Goal: Check status: Check status

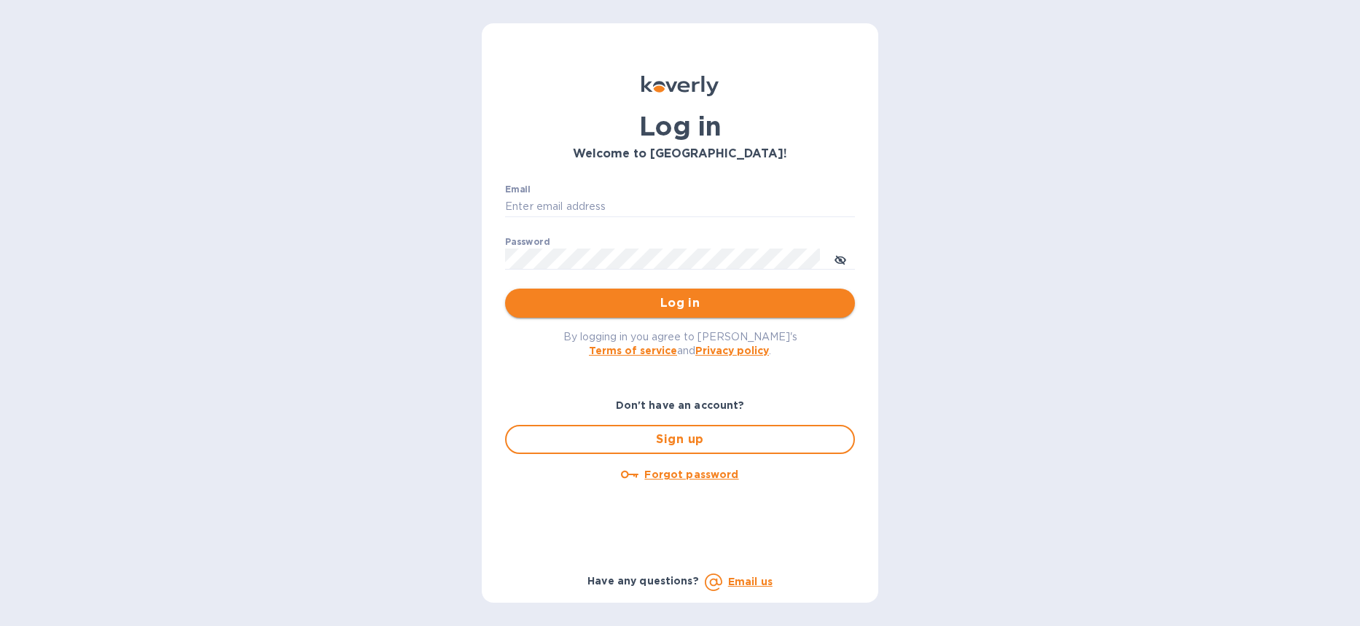
type input "[PERSON_NAME][EMAIL_ADDRESS][DOMAIN_NAME]"
click at [703, 308] on span "Log in" at bounding box center [680, 302] width 327 height 17
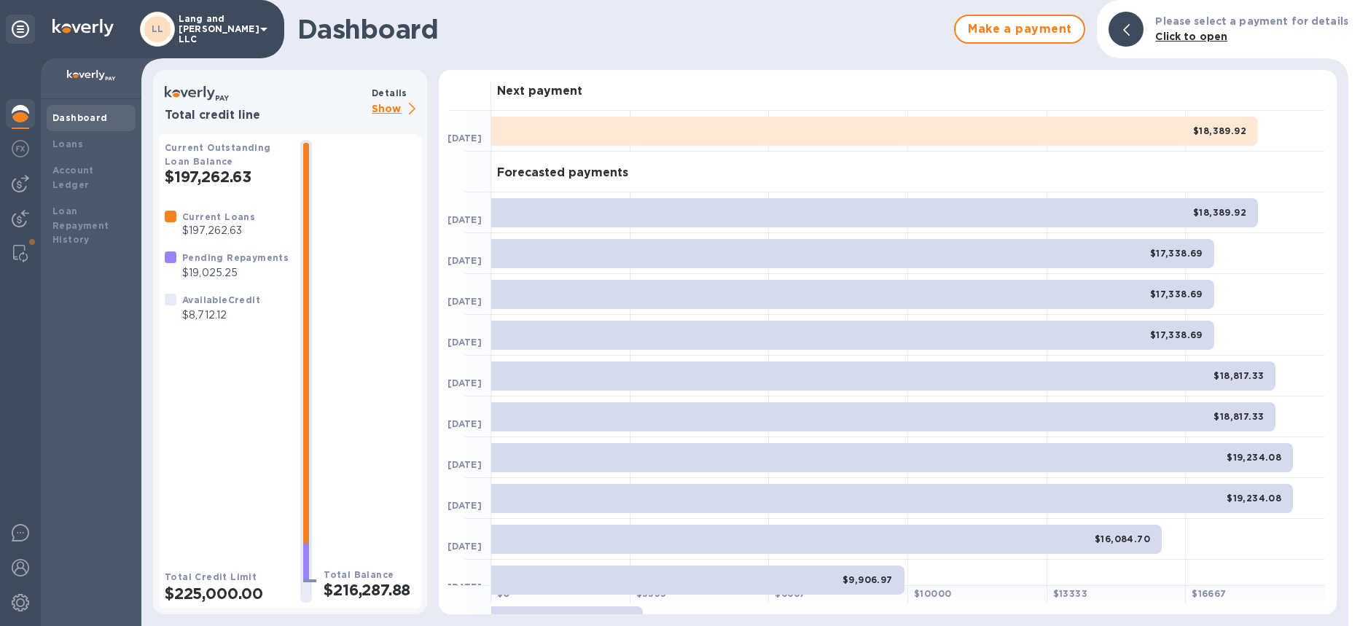
click at [15, 114] on img at bounding box center [20, 113] width 17 height 17
click at [64, 137] on div "Loans" at bounding box center [90, 144] width 77 height 15
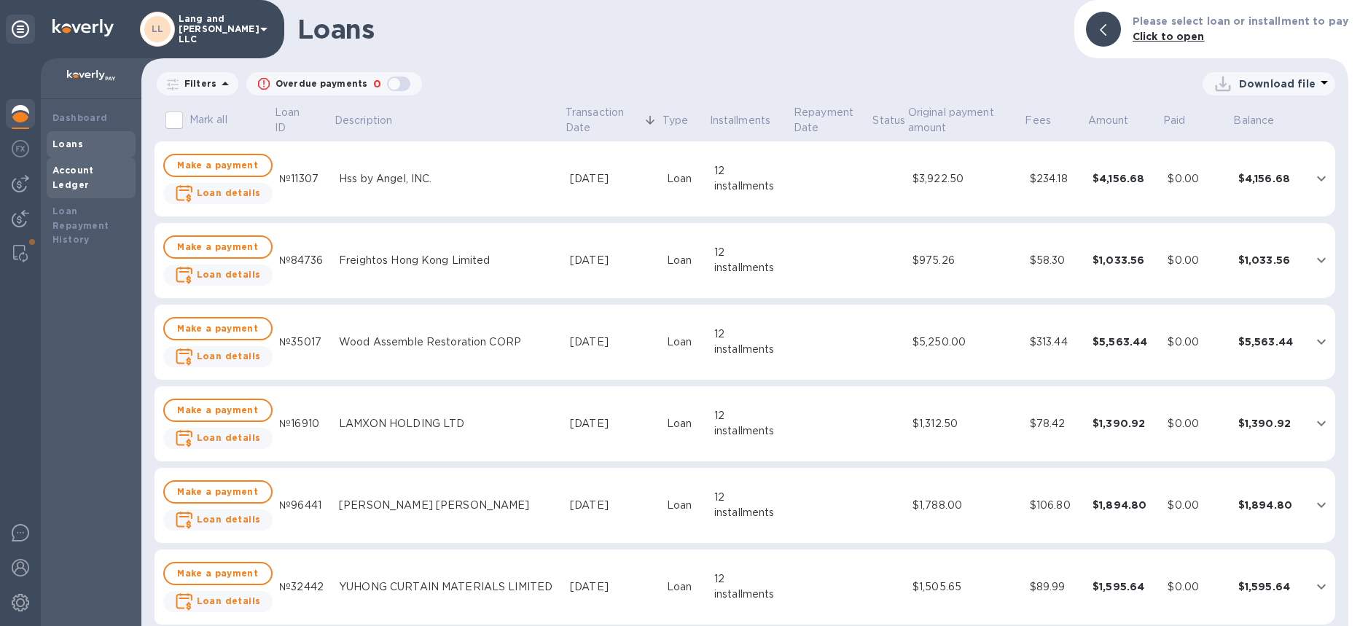
click at [60, 179] on div "Account Ledger" at bounding box center [91, 177] width 89 height 41
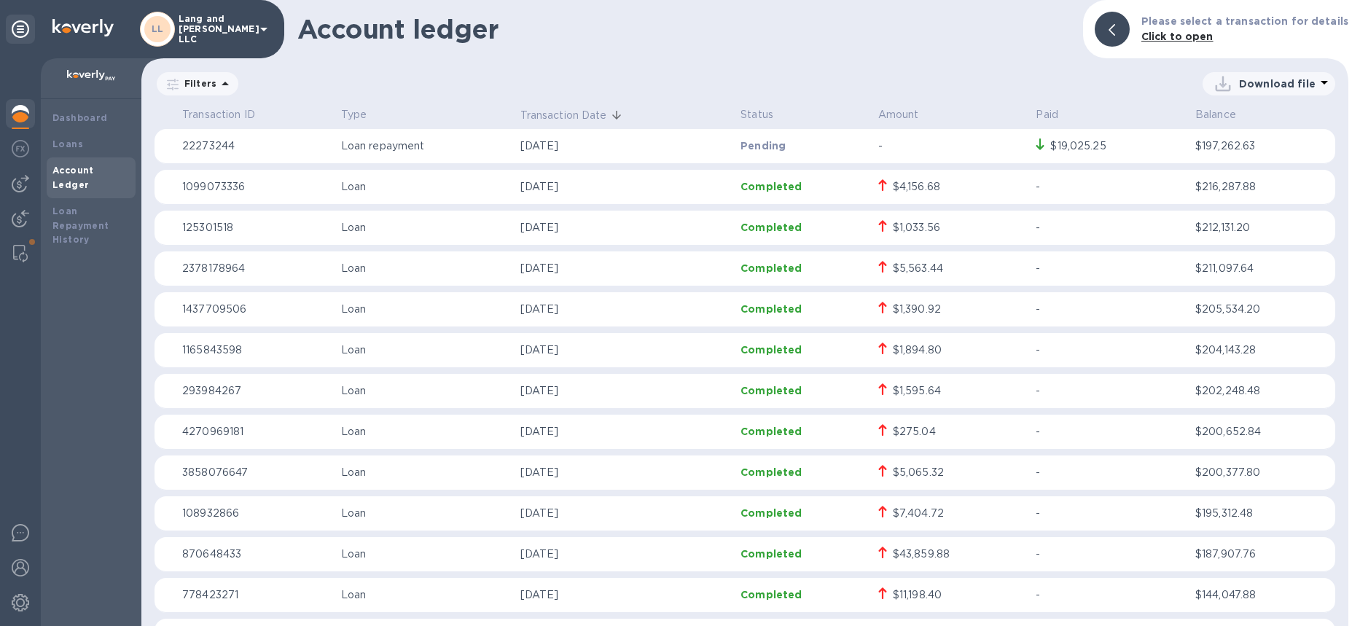
click at [14, 111] on img at bounding box center [20, 113] width 17 height 17
